Goal: Information Seeking & Learning: Learn about a topic

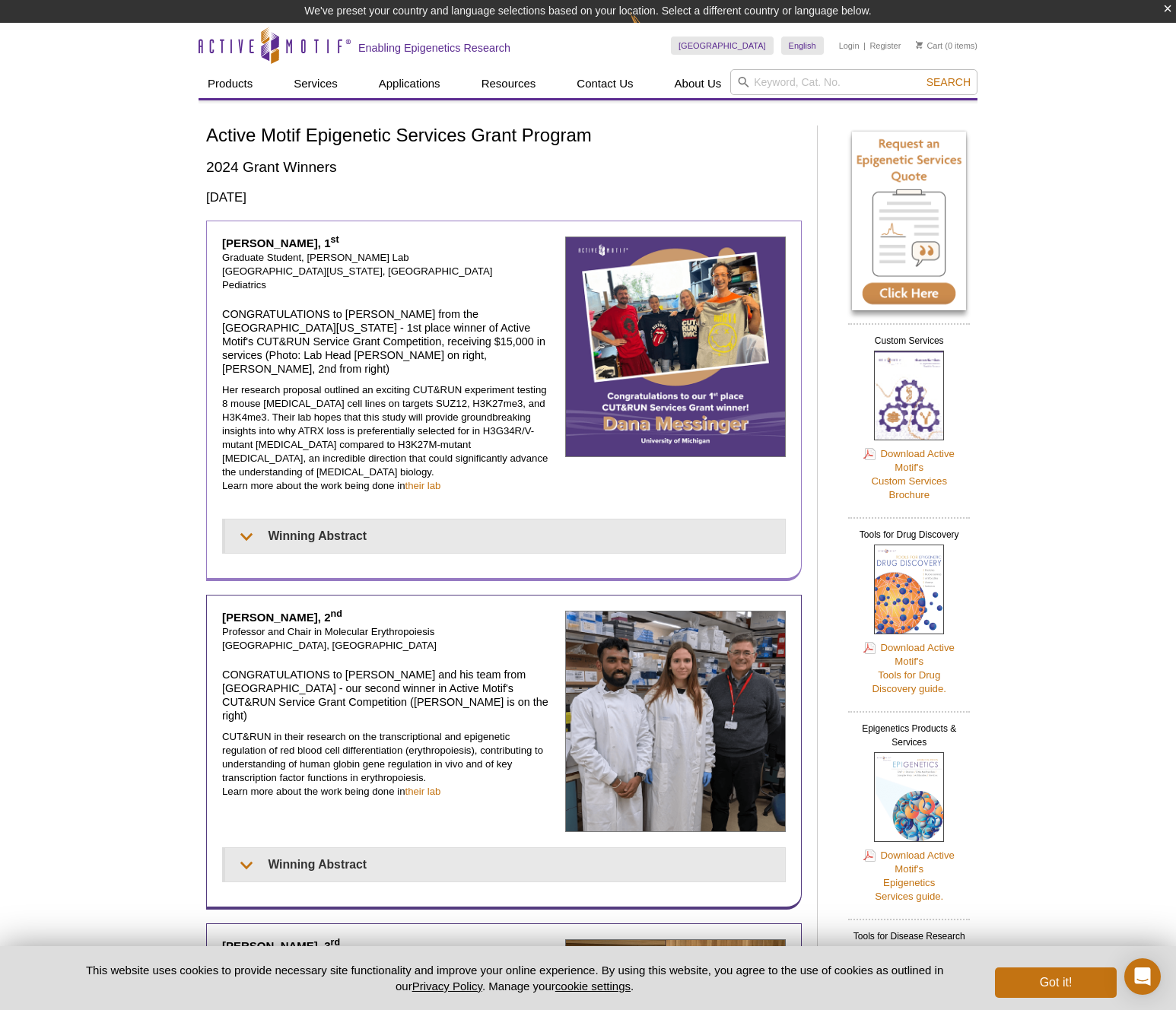
click at [472, 383] on p "Her research proposal outlined an exciting CUT&RUN experiment testing 8 mouse […" at bounding box center [388, 438] width 332 height 110
click at [477, 383] on p "Her research proposal outlined an exciting CUT&RUN experiment testing 8 mouse […" at bounding box center [388, 438] width 332 height 110
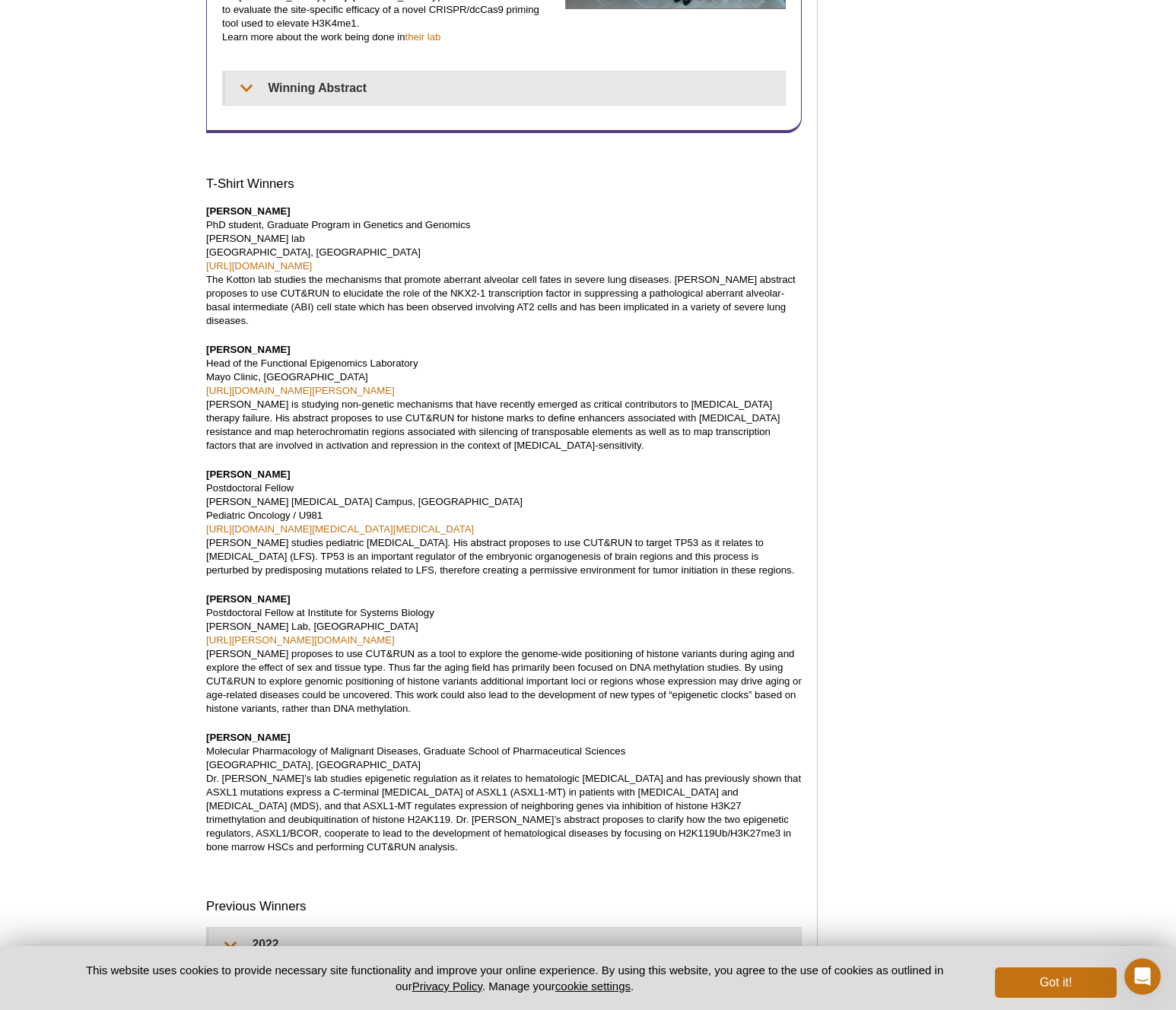
scroll to position [1336, 0]
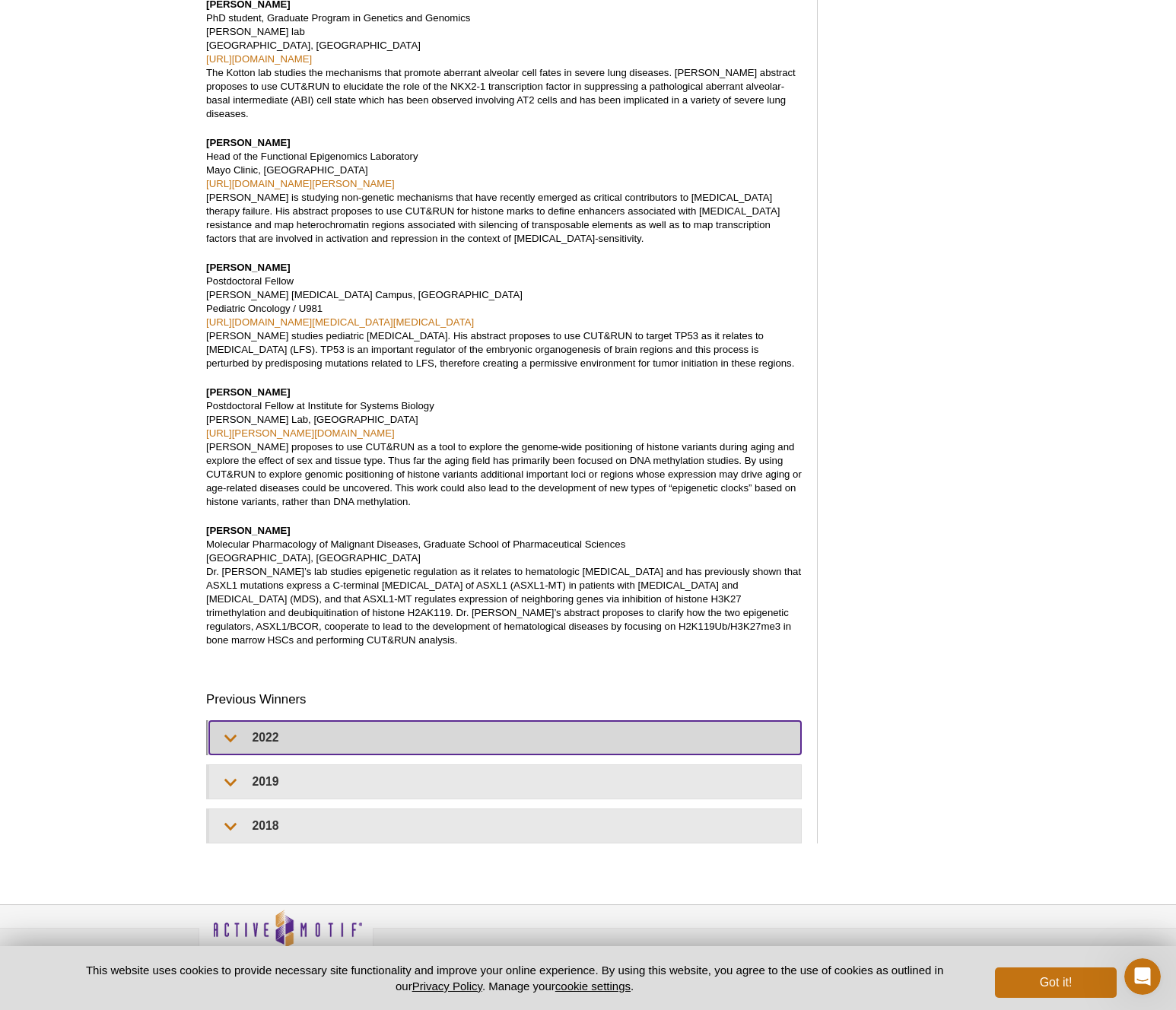
click at [431, 721] on summary "2022" at bounding box center [505, 737] width 592 height 33
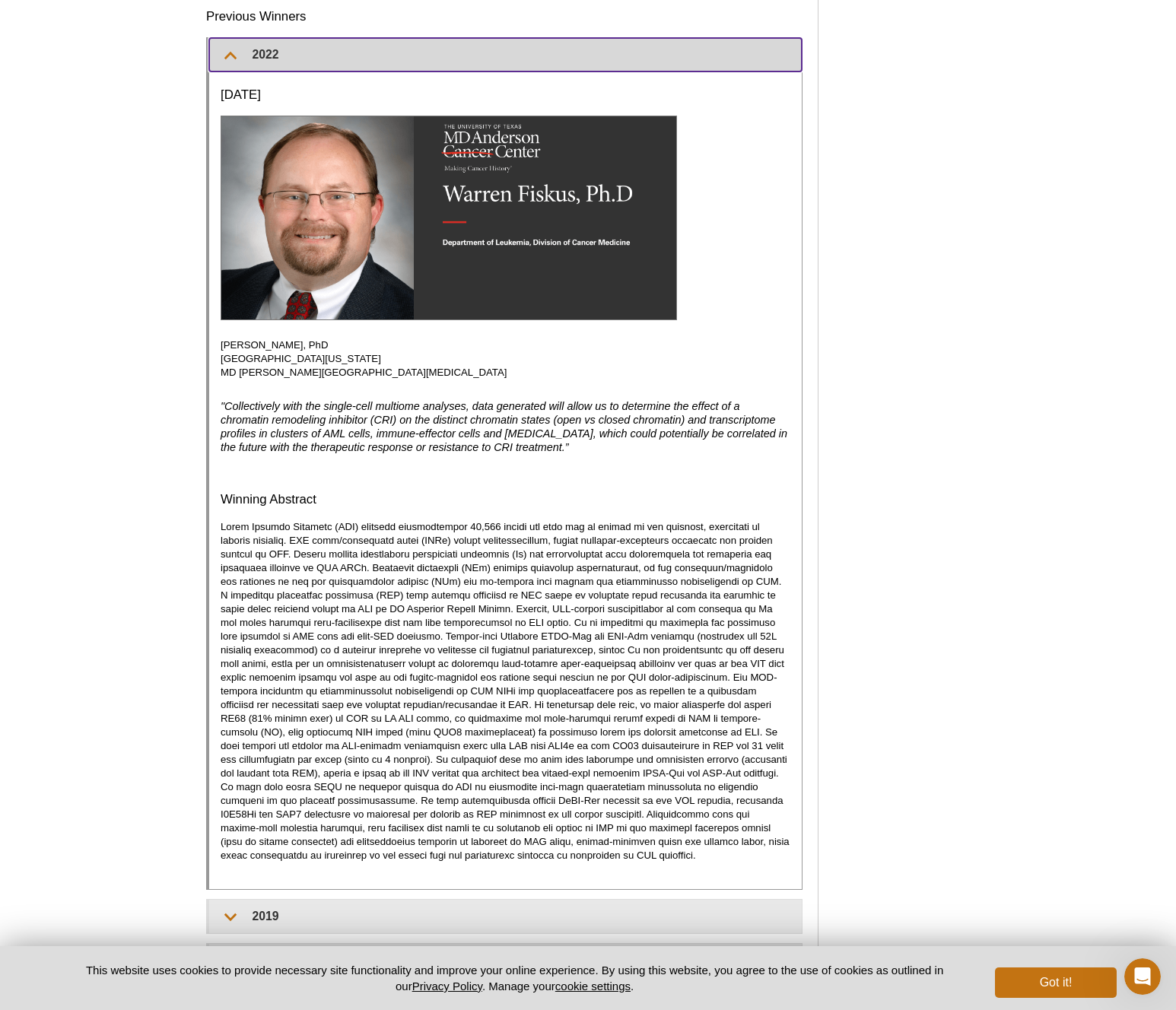
scroll to position [2153, 0]
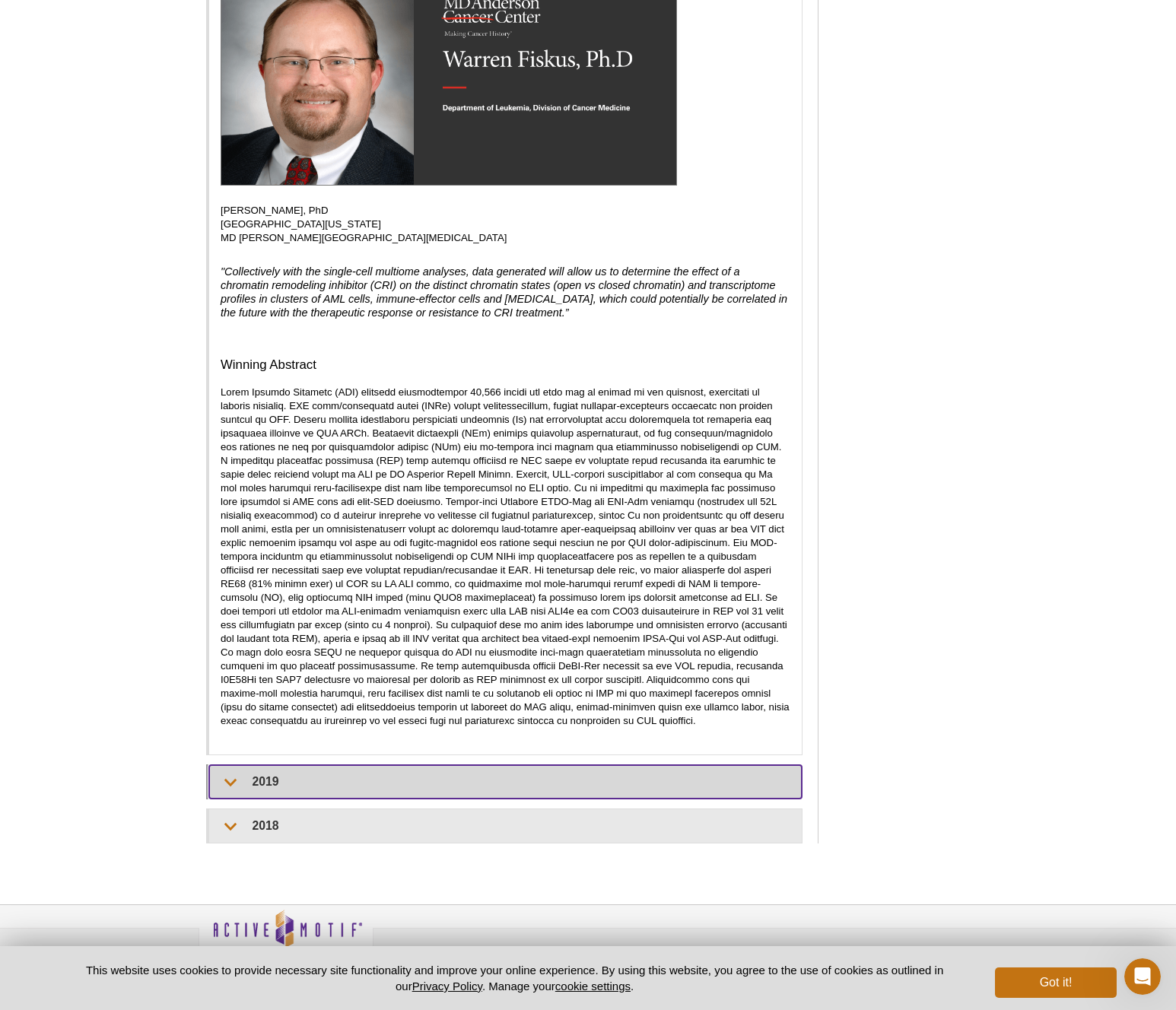
click at [313, 765] on summary "2019" at bounding box center [505, 781] width 592 height 33
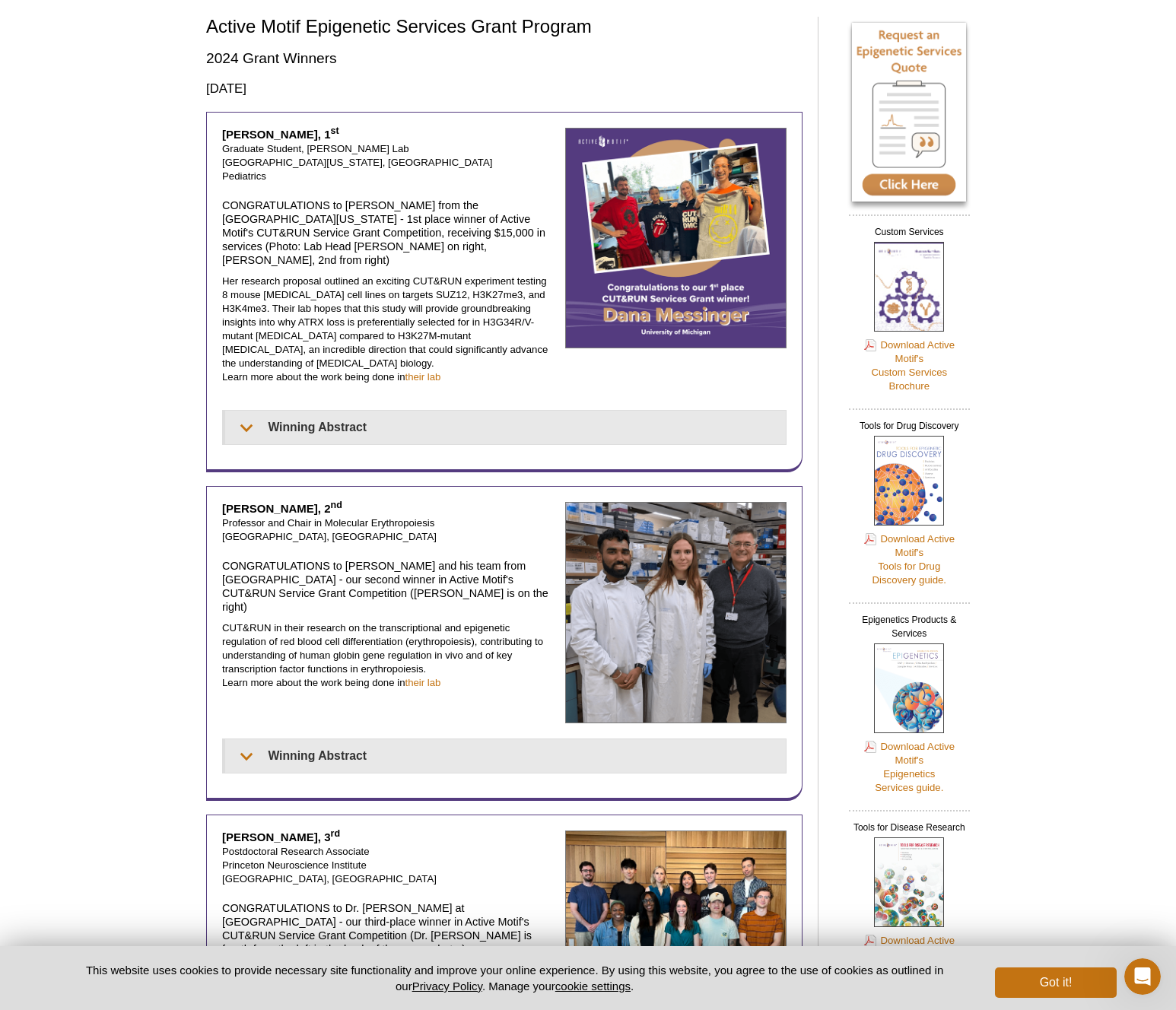
scroll to position [0, 0]
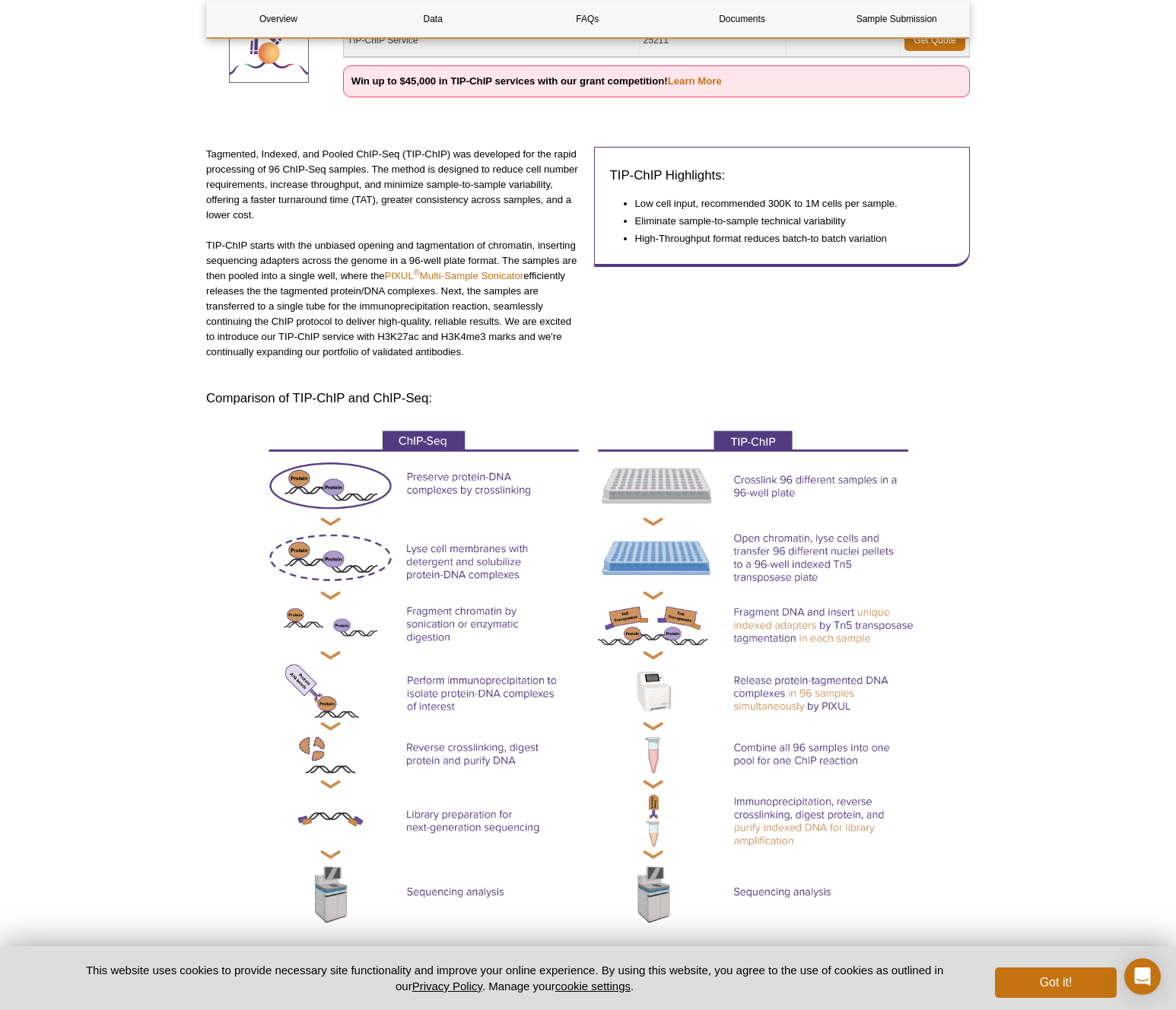
scroll to position [312, 0]
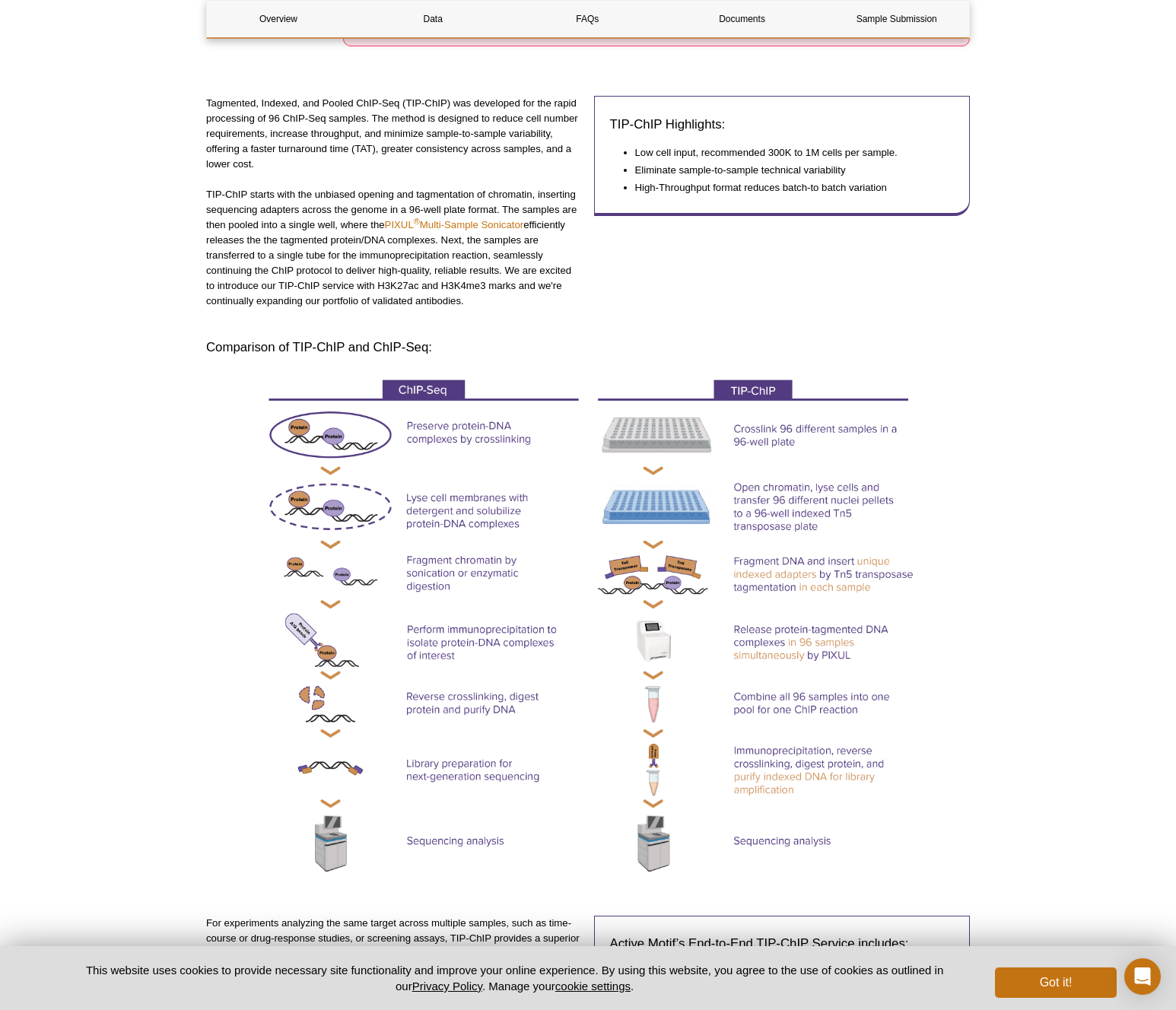
click at [955, 313] on div "TIP-ChIP Highlights: Low cell input, recommended 300K to 1M cells per sample. E…" at bounding box center [782, 210] width 377 height 228
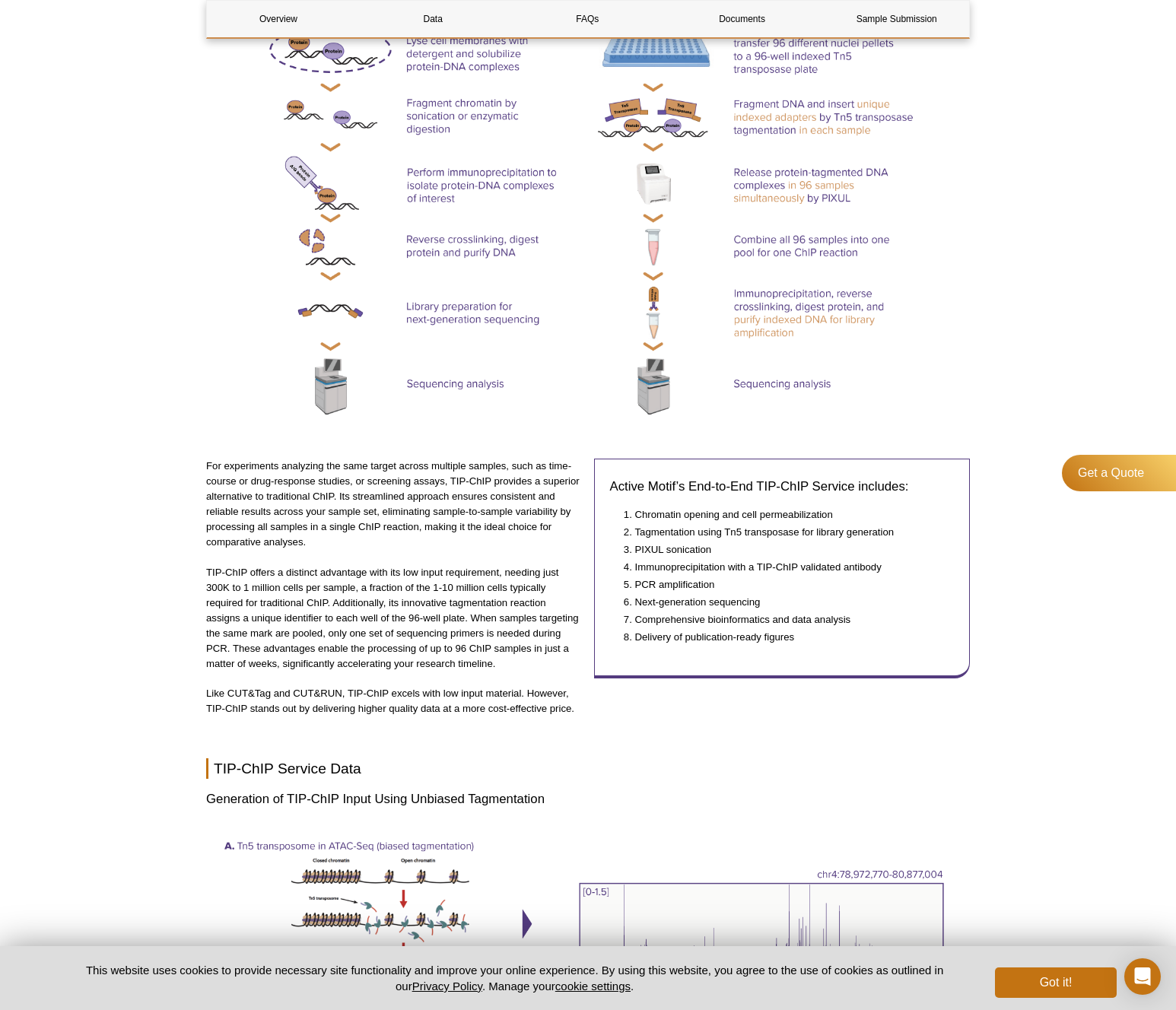
scroll to position [854, 0]
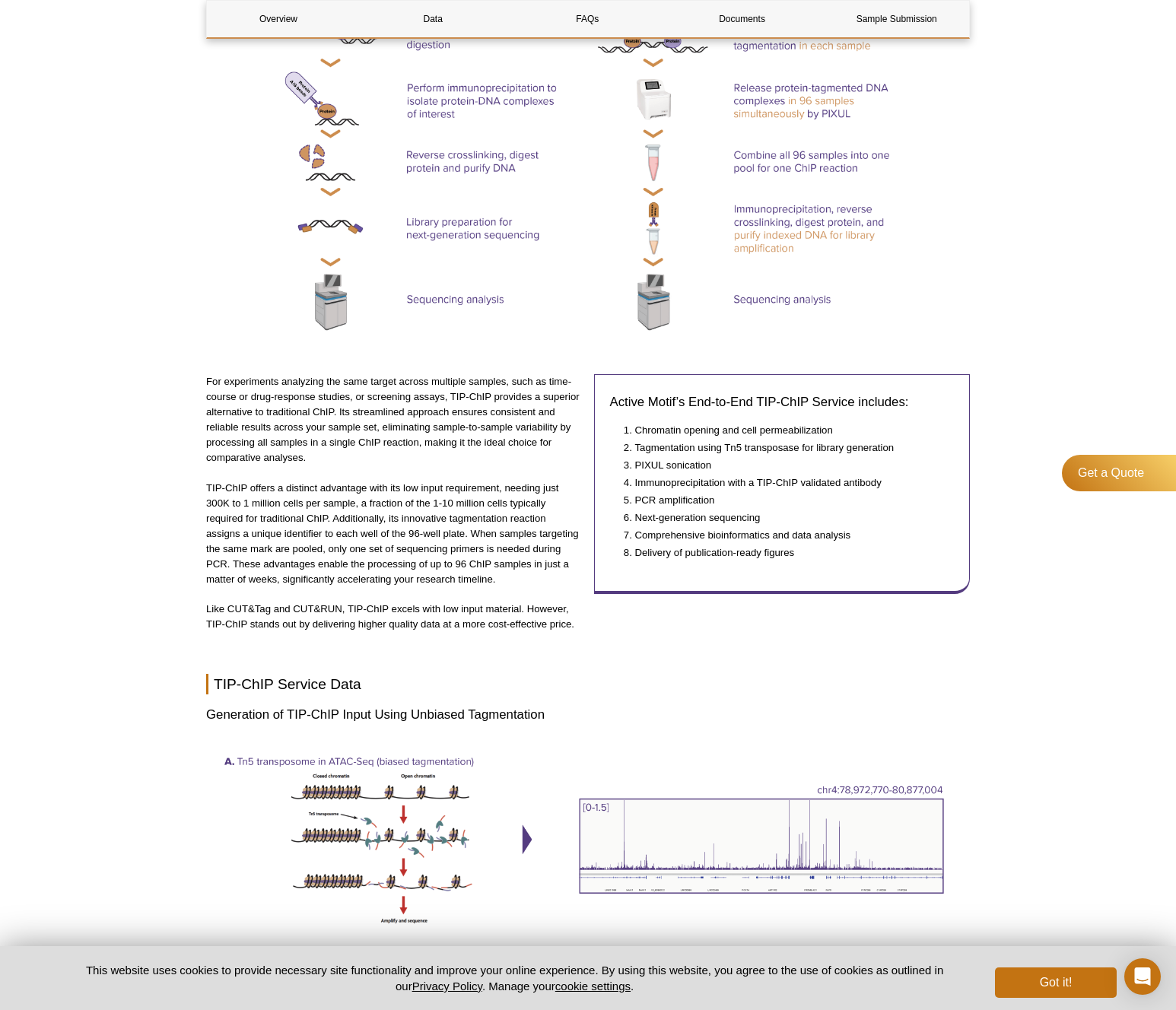
click at [1000, 563] on div "Active Motif Logo Enabling Epigenetics Research 0 Search Skip to content Active…" at bounding box center [588, 955] width 1176 height 3618
click at [1116, 689] on div "Active Motif Logo Enabling Epigenetics Research 0 Search Skip to content Active…" at bounding box center [588, 955] width 1176 height 3618
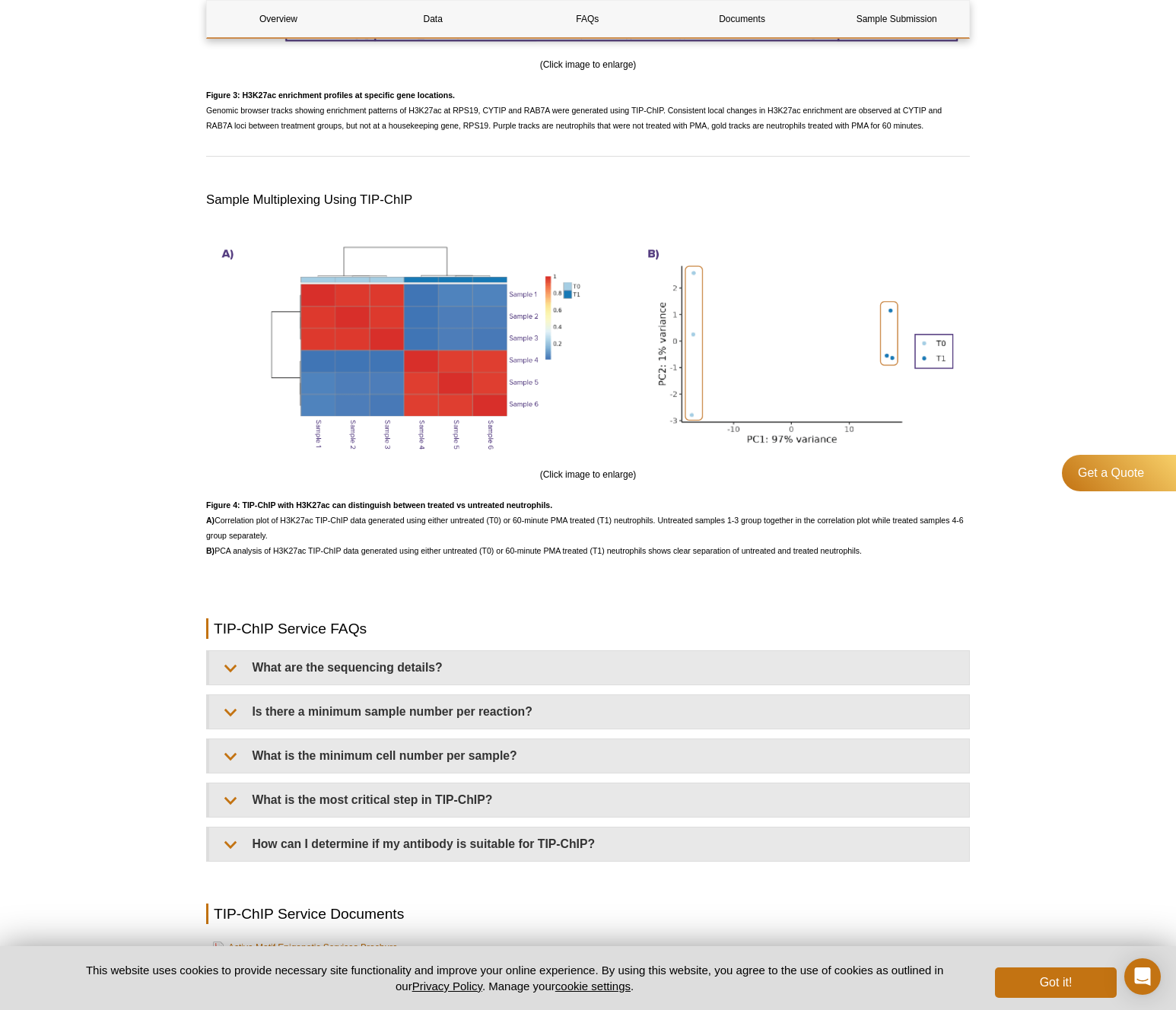
scroll to position [3299, 0]
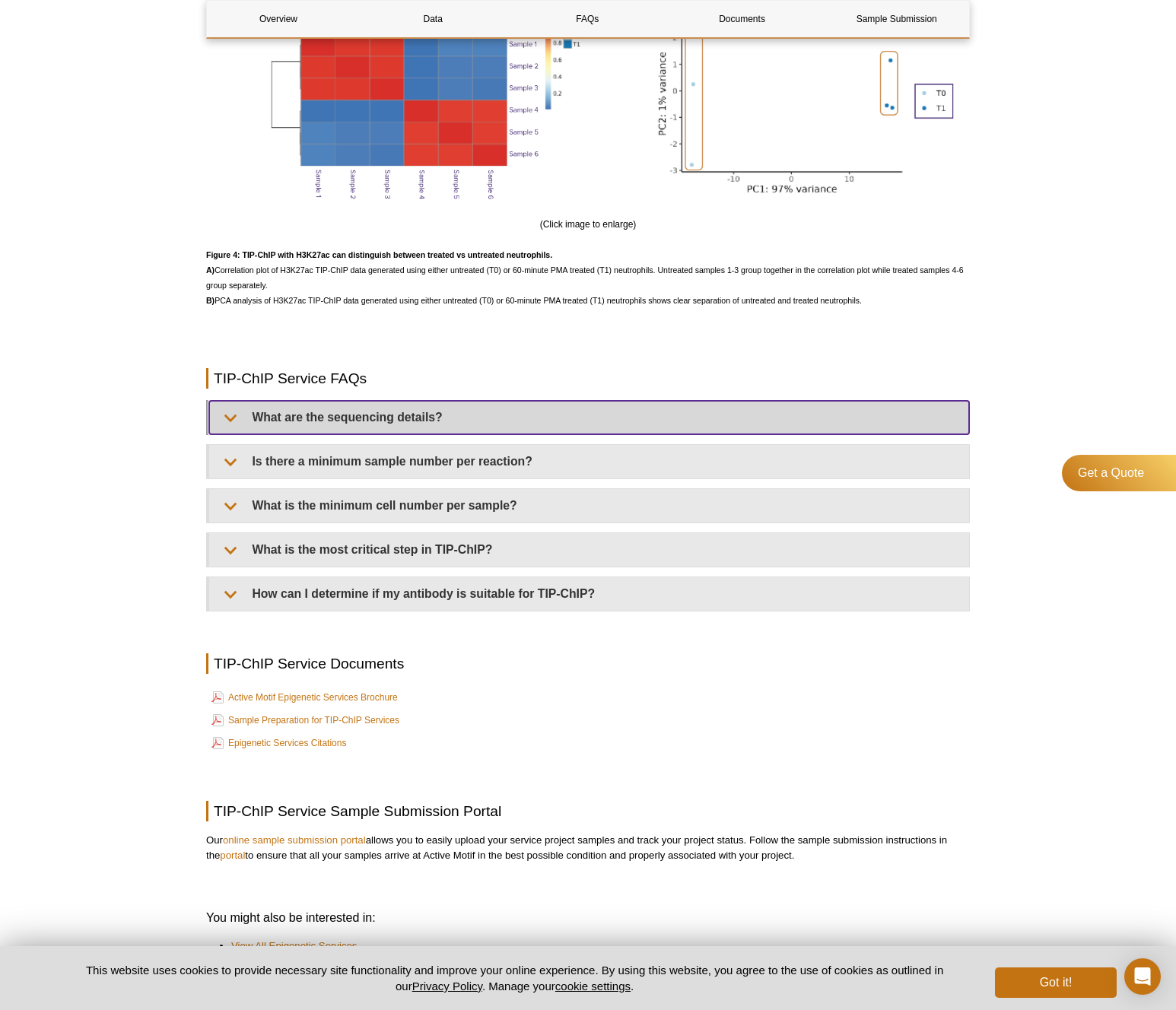
click at [399, 409] on summary "What are the sequencing details?" at bounding box center [589, 418] width 760 height 33
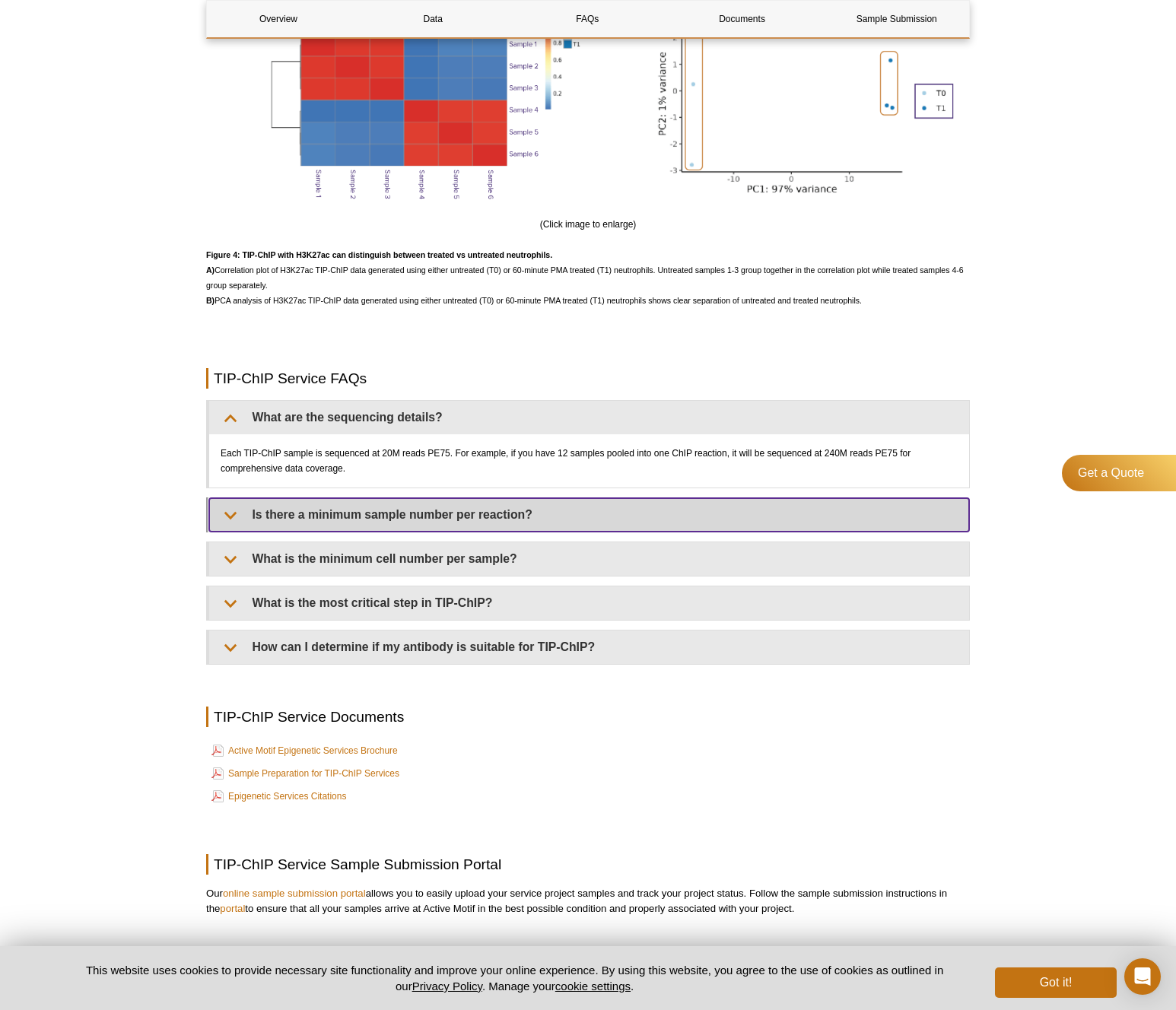
click at [435, 522] on summary "Is there a minimum sample number per reaction?" at bounding box center [589, 514] width 760 height 33
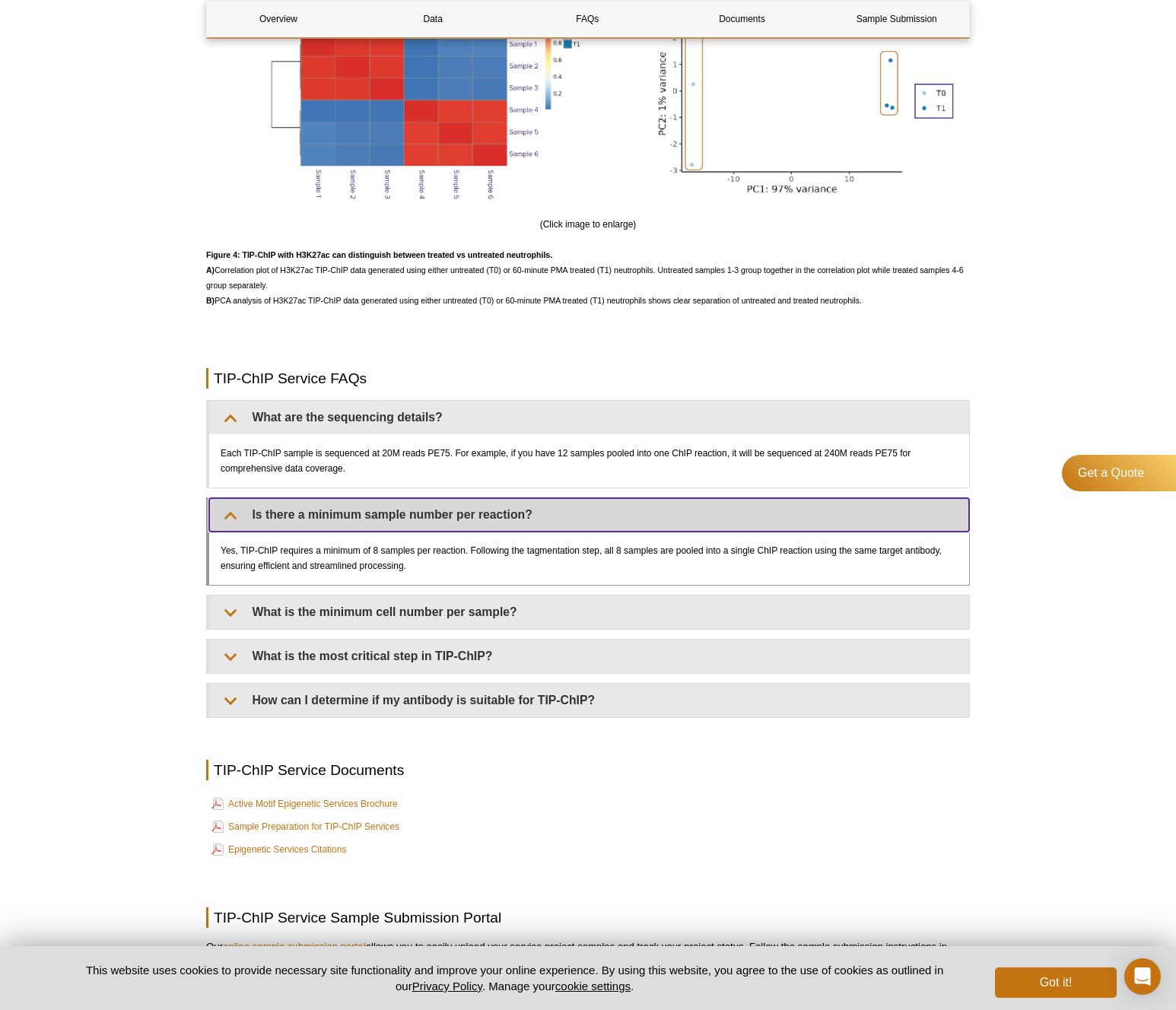
click at [437, 511] on summary "Is there a minimum sample number per reaction?" at bounding box center [589, 514] width 760 height 33
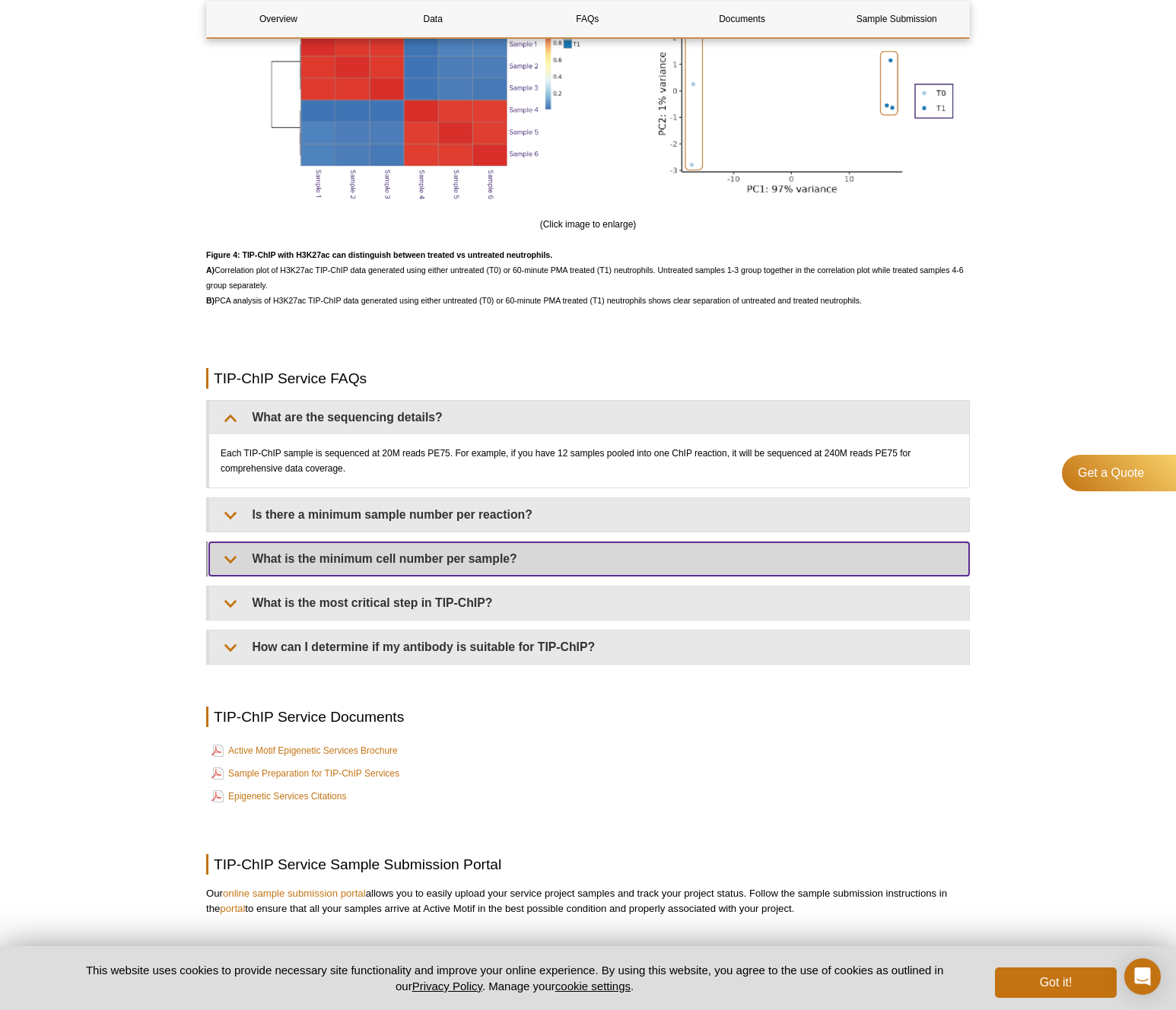
click at [457, 557] on summary "What is the minimum cell number per sample?" at bounding box center [589, 558] width 760 height 33
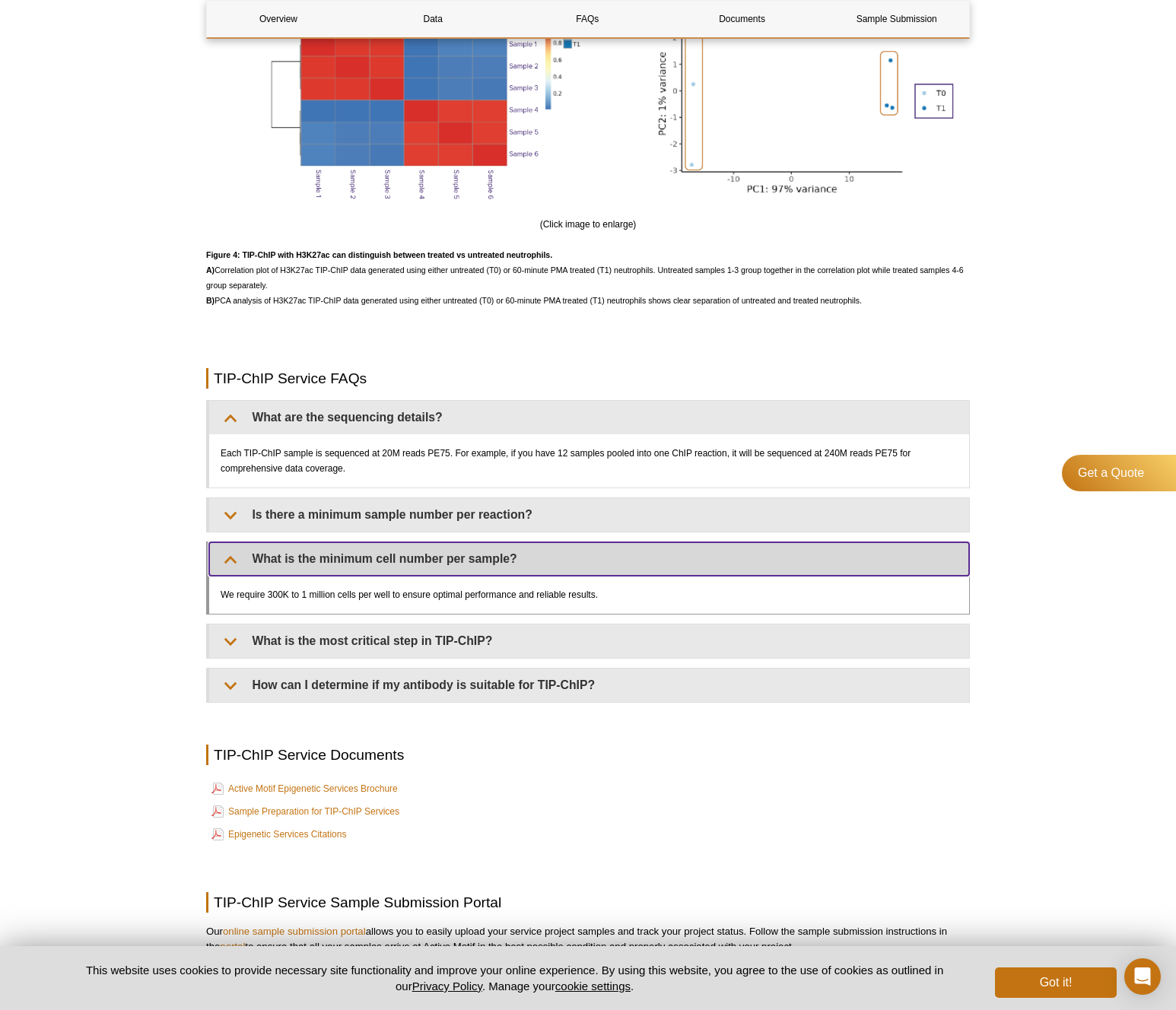
click at [462, 553] on summary "What is the minimum cell number per sample?" at bounding box center [589, 558] width 760 height 33
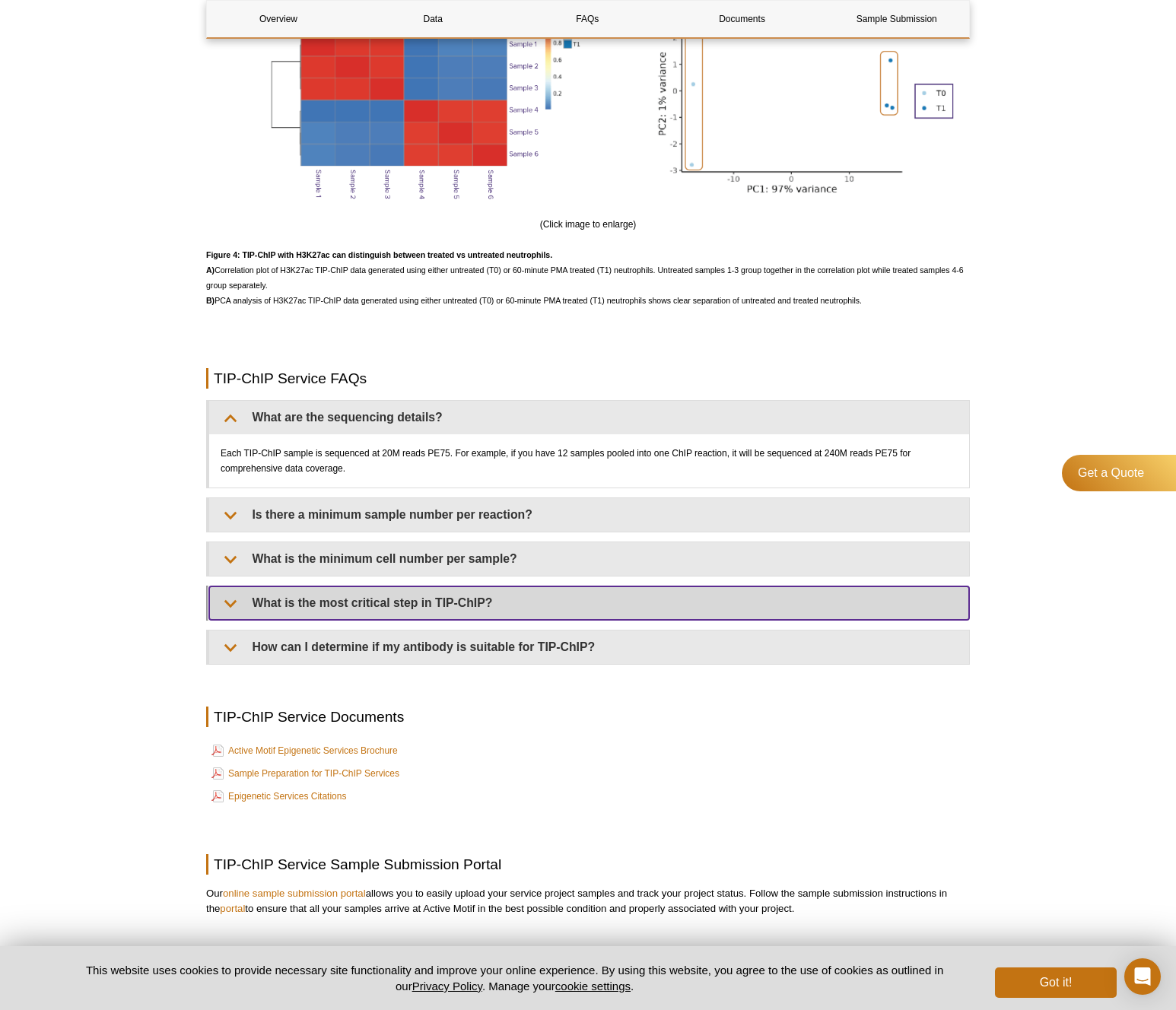
click at [457, 607] on summary "What is the most critical step in TIP-ChIP?" at bounding box center [589, 603] width 760 height 33
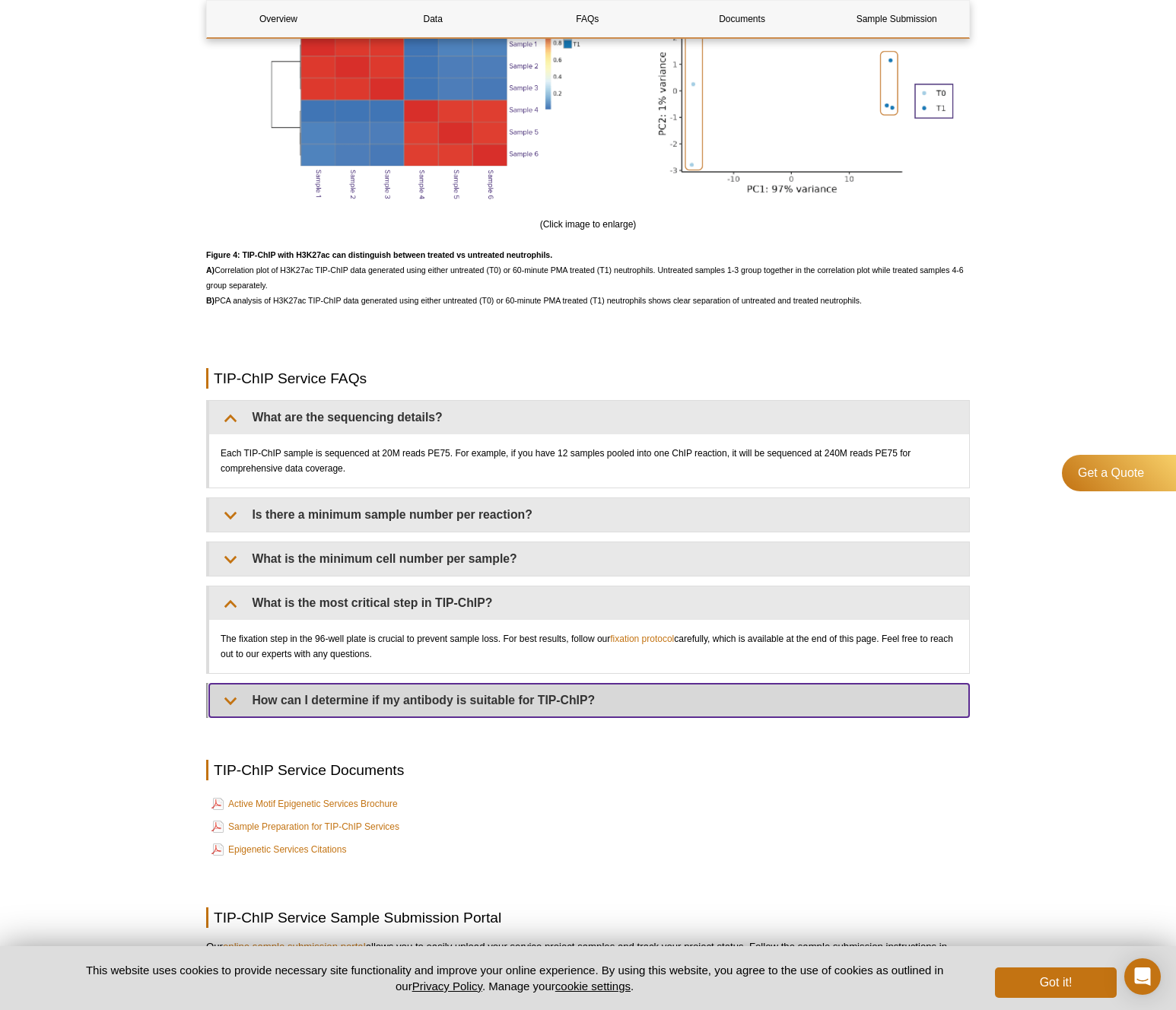
click at [579, 710] on summary "How can I determine if my antibody is suitable for TIP-ChIP?" at bounding box center [589, 700] width 760 height 33
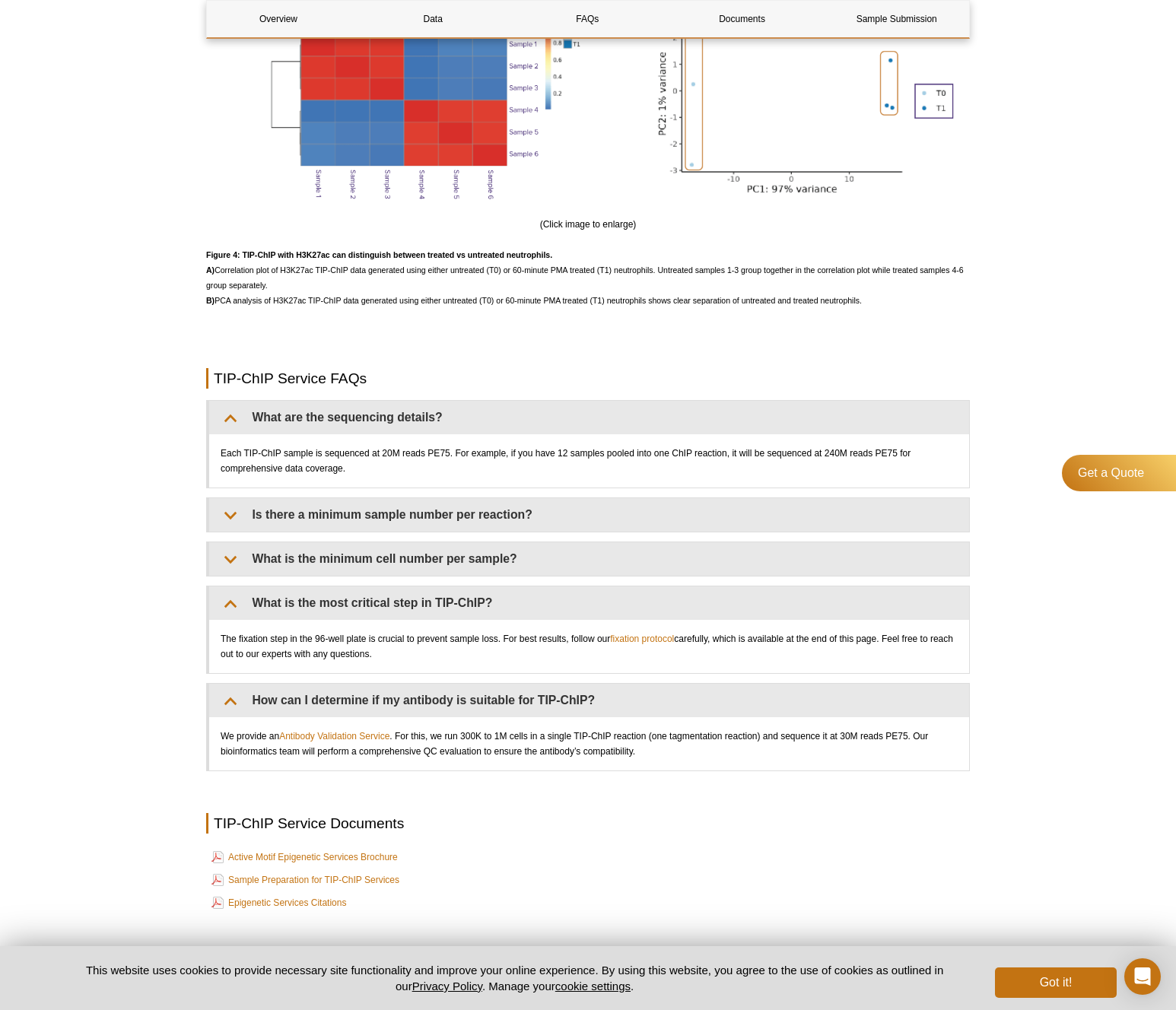
click at [428, 857] on td "Active Motif Epigenetic Services Brochure" at bounding box center [588, 857] width 761 height 21
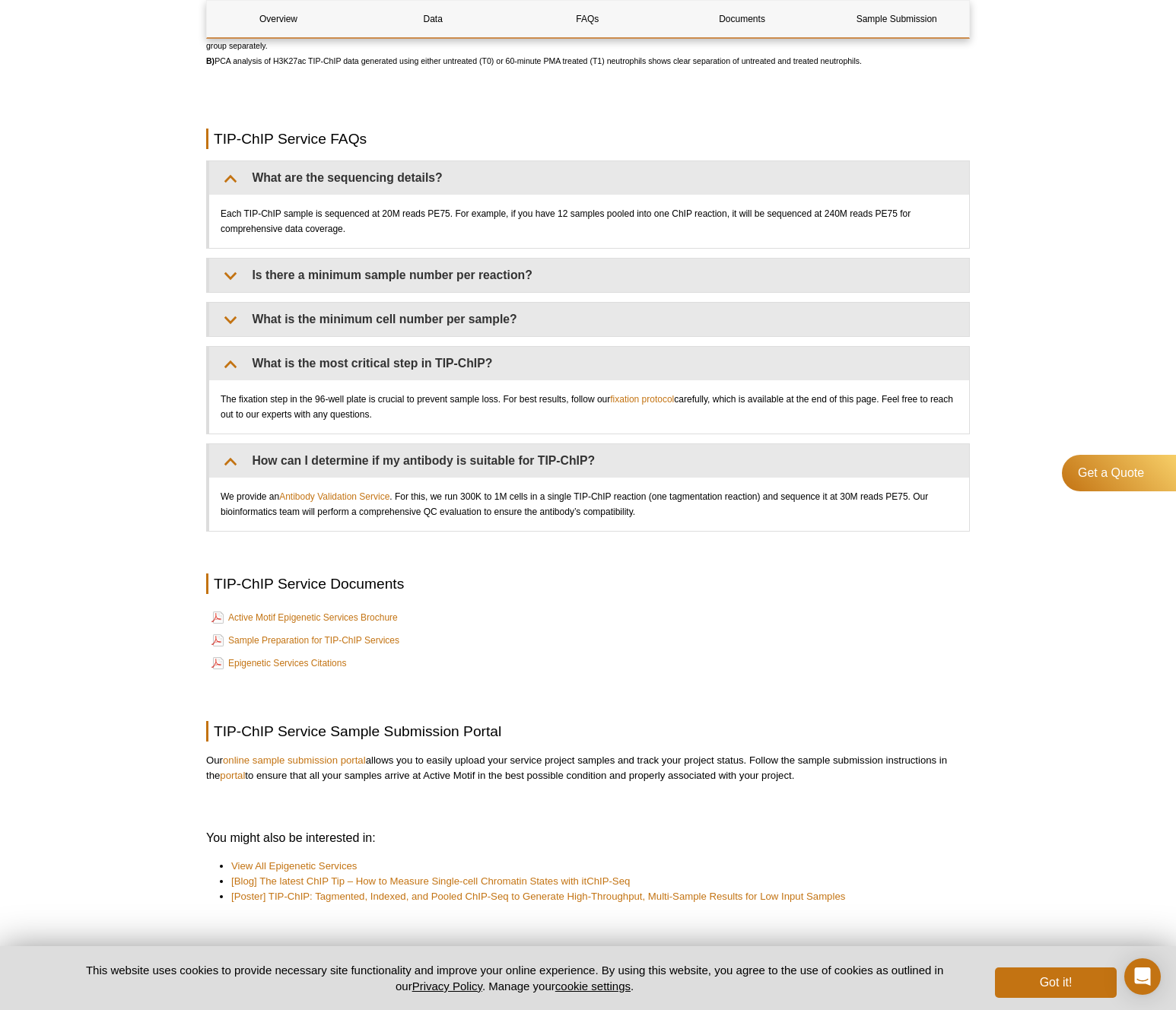
scroll to position [3609, 0]
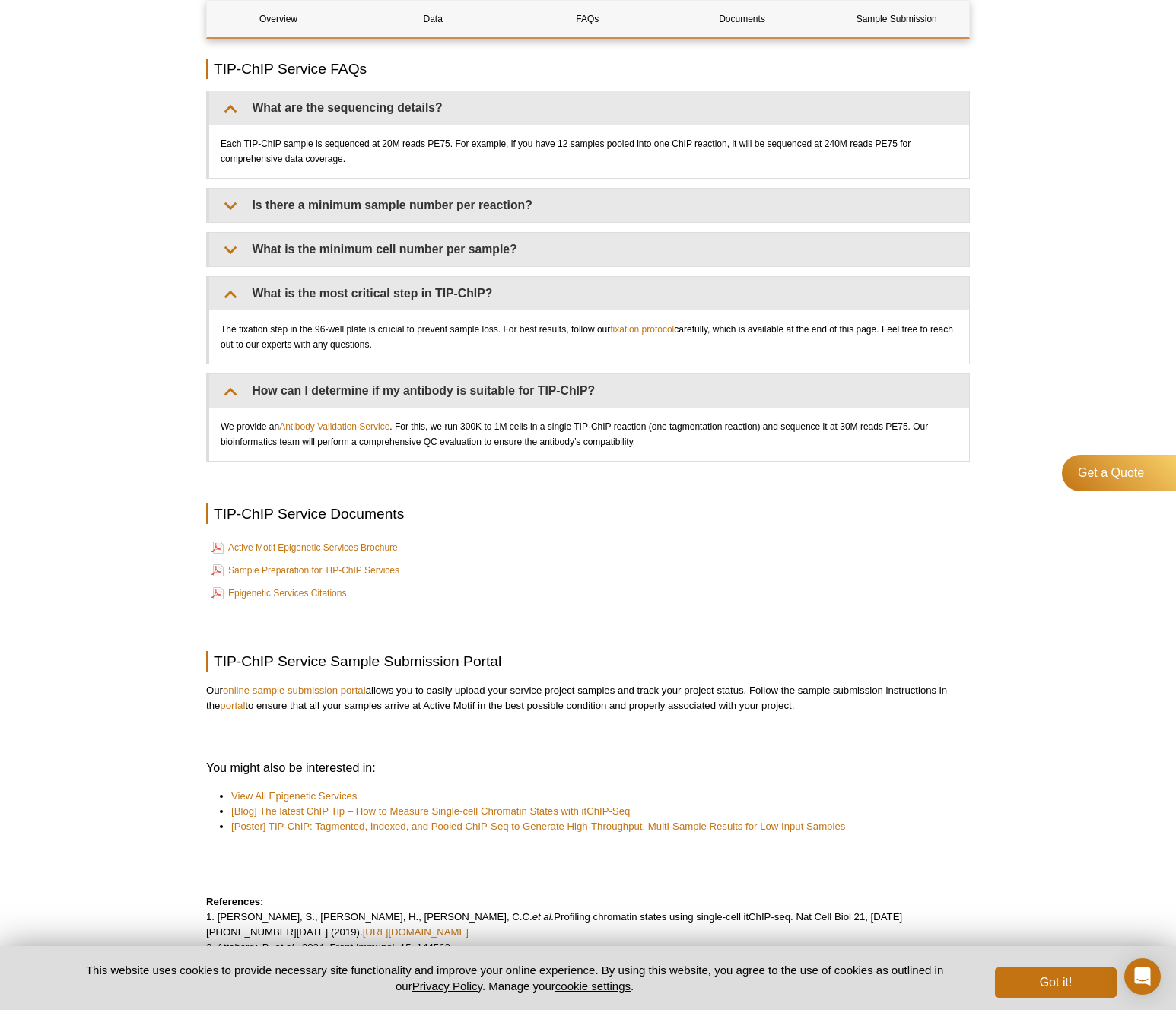
click at [457, 614] on p at bounding box center [588, 613] width 763 height 15
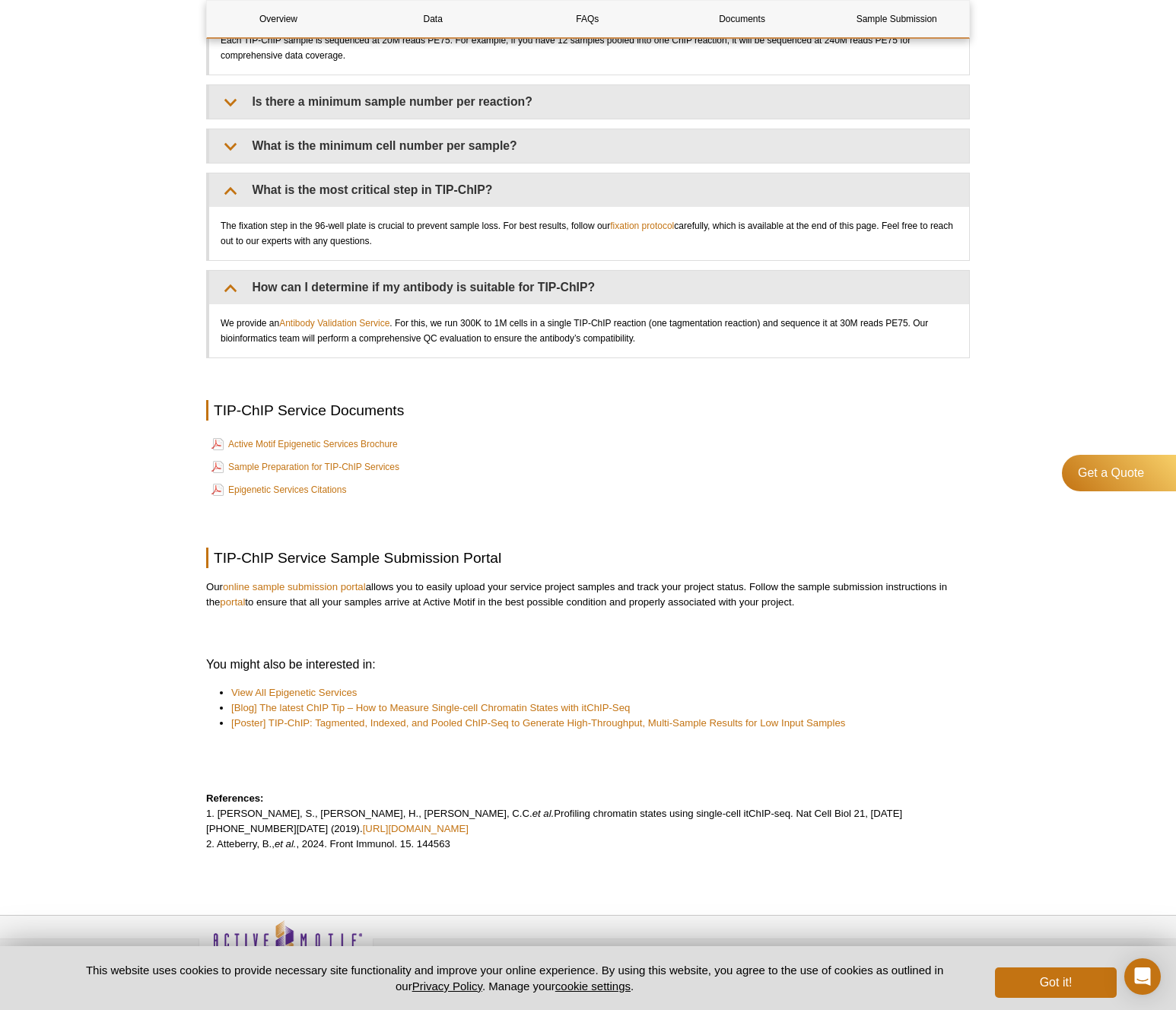
scroll to position [3681, 0]
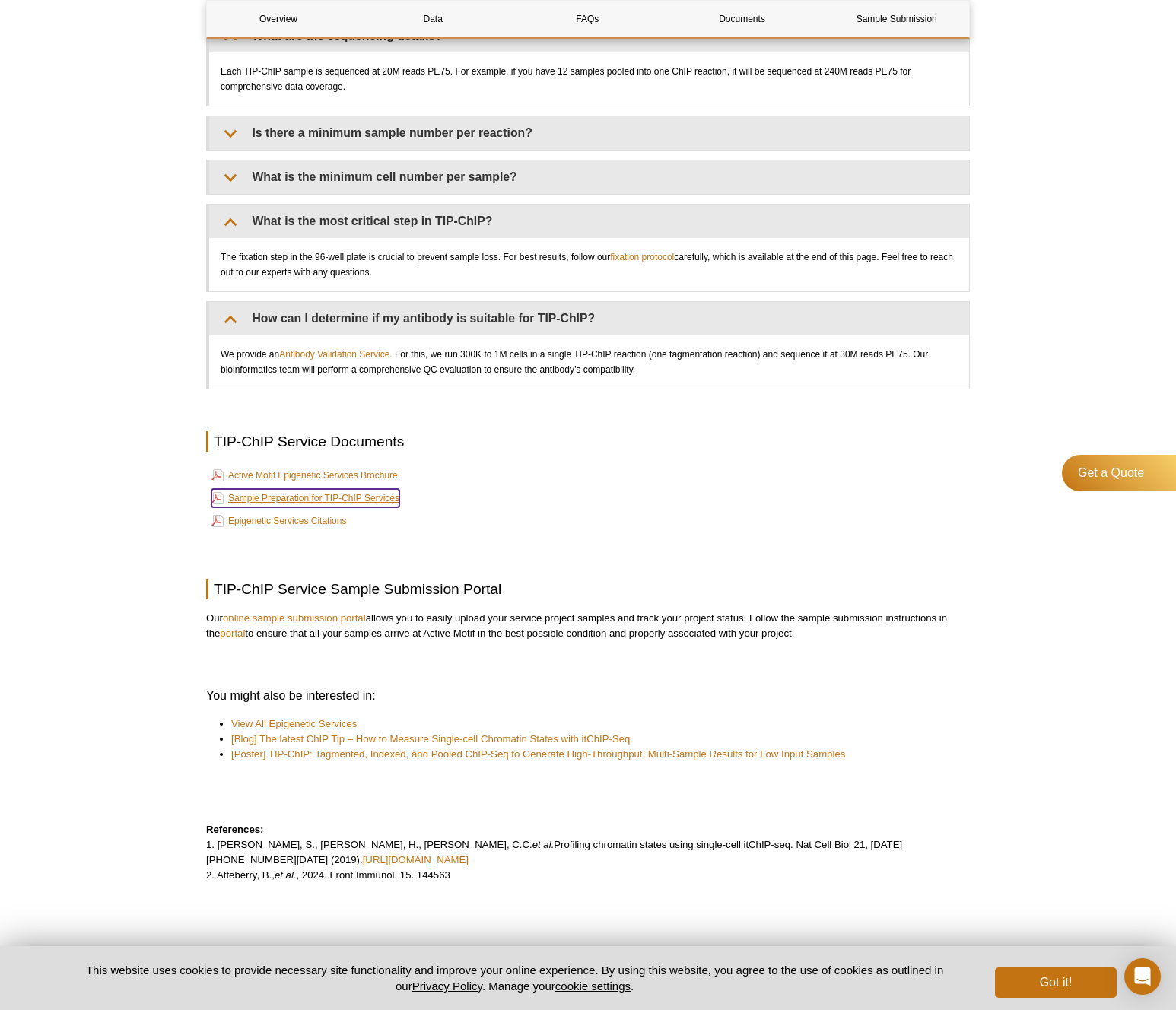
click at [343, 496] on link "Sample Preparation for TIP-ChIP Services" at bounding box center [305, 498] width 188 height 18
